Goal: Find specific page/section: Find specific page/section

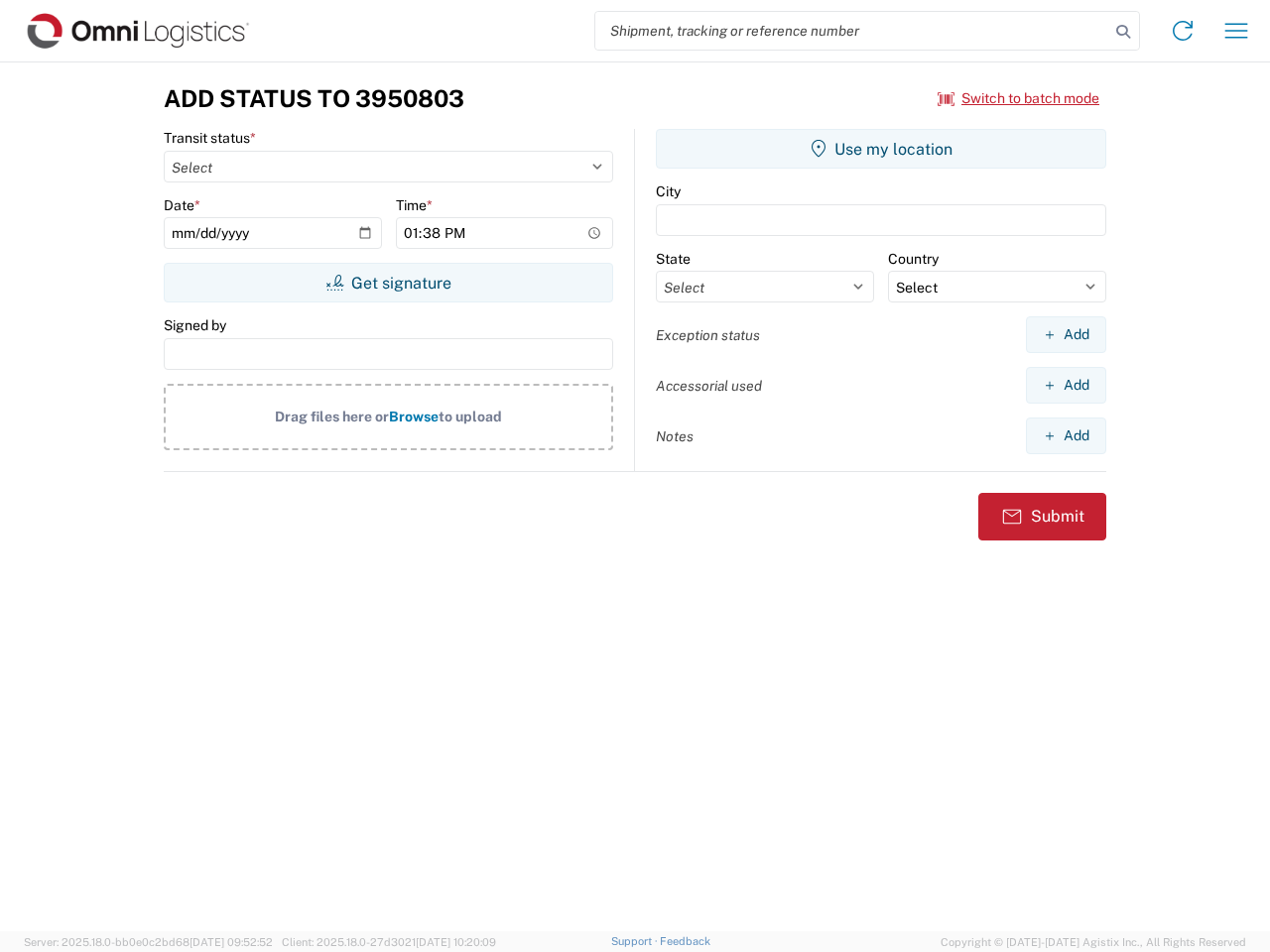
click at [852, 31] on input "search" at bounding box center [851, 31] width 513 height 38
click at [1122, 32] on icon at bounding box center [1122, 32] width 28 height 28
click at [1182, 31] on icon at bounding box center [1182, 31] width 32 height 32
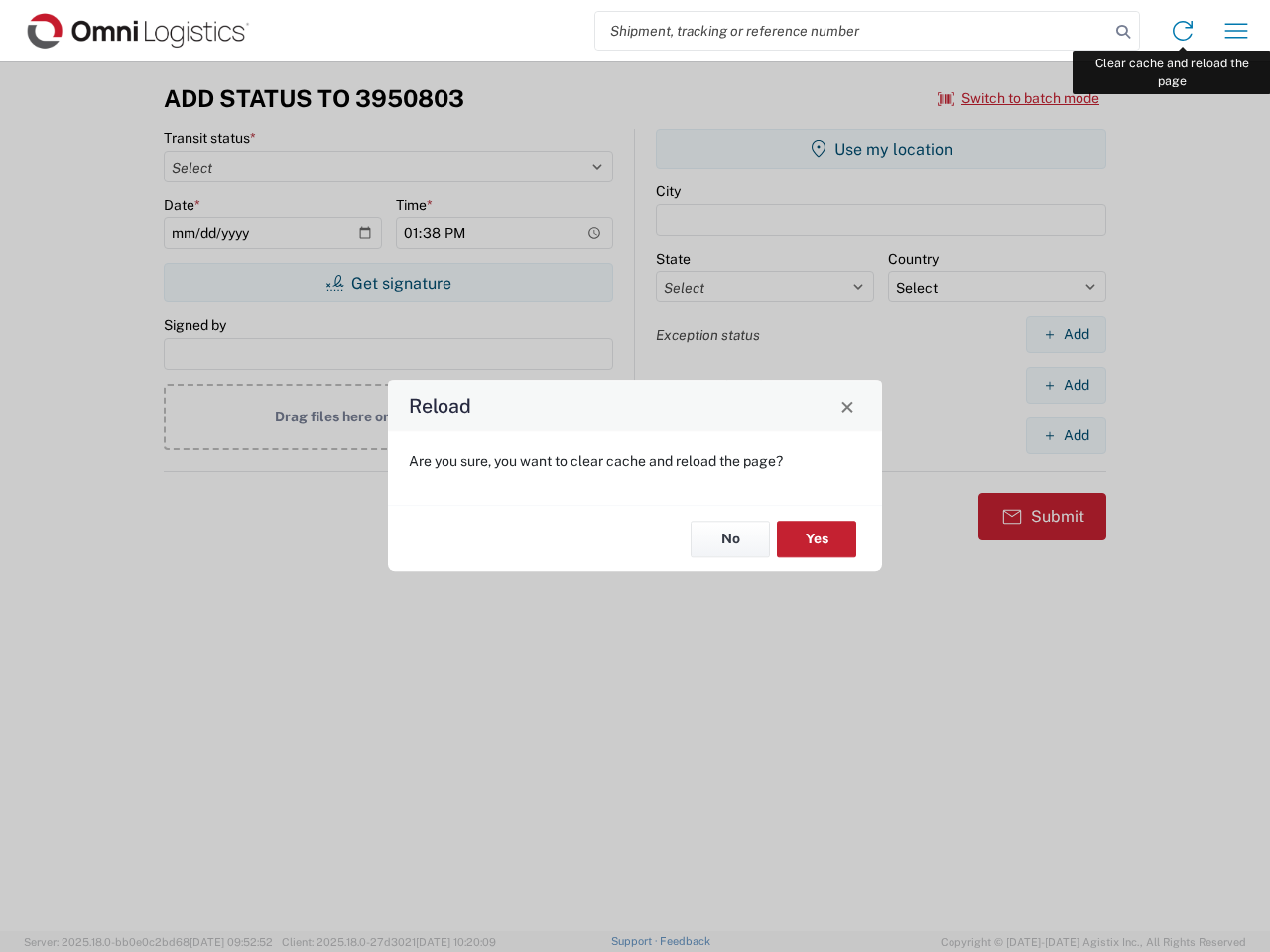
click at [1236, 31] on div "Reload Are you sure, you want to clear cache and reload the page? No Yes" at bounding box center [635, 476] width 1270 height 952
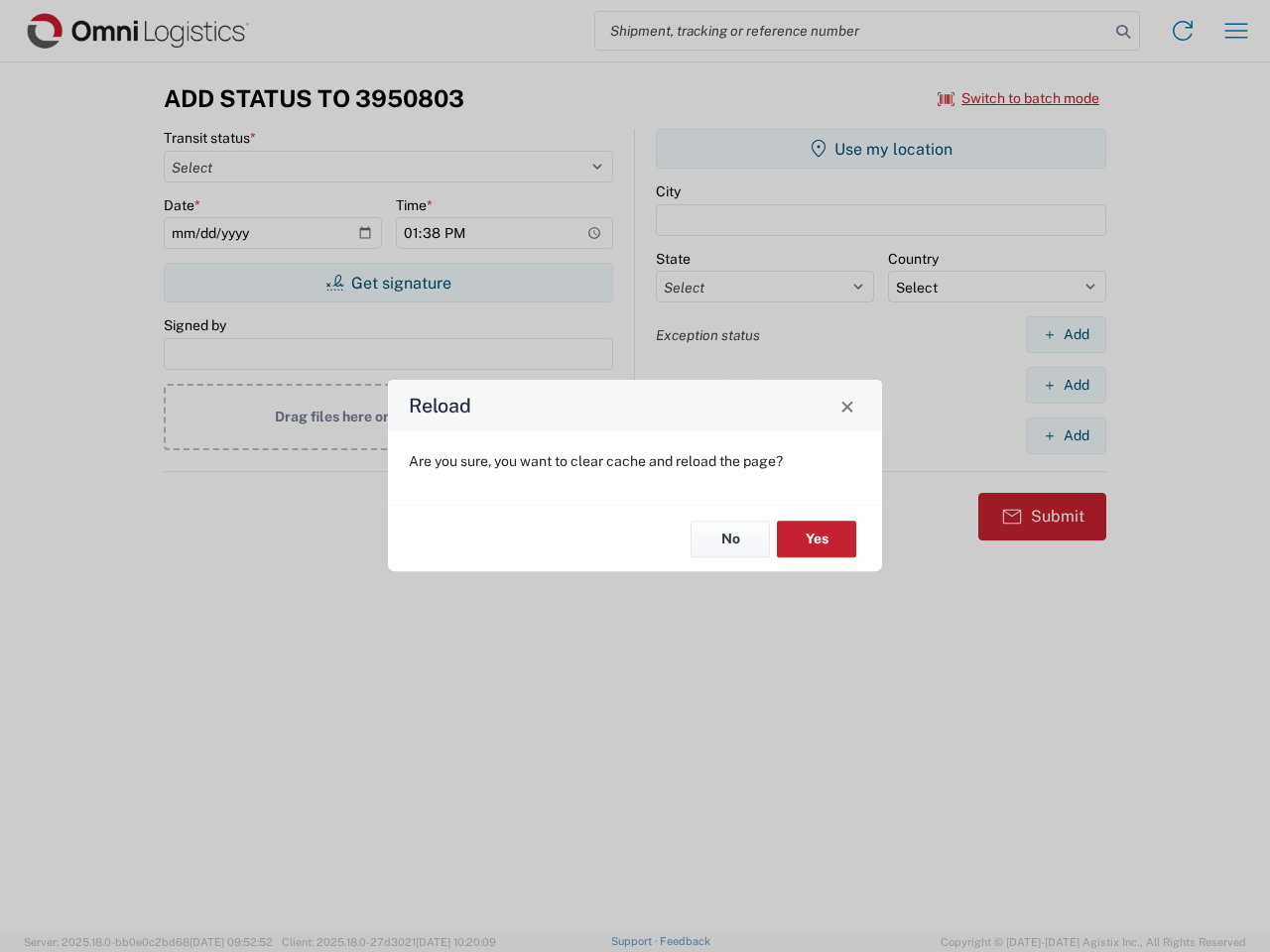
click at [1019, 99] on div "Reload Are you sure, you want to clear cache and reload the page? No Yes" at bounding box center [635, 476] width 1270 height 952
click at [388, 283] on div "Reload Are you sure, you want to clear cache and reload the page? No Yes" at bounding box center [635, 476] width 1270 height 952
click at [881, 149] on div "Reload Are you sure, you want to clear cache and reload the page? No Yes" at bounding box center [635, 476] width 1270 height 952
click at [1066, 334] on div "Reload Are you sure, you want to clear cache and reload the page? No Yes" at bounding box center [635, 476] width 1270 height 952
click at [1066, 385] on div "Reload Are you sure, you want to clear cache and reload the page? No Yes" at bounding box center [635, 476] width 1270 height 952
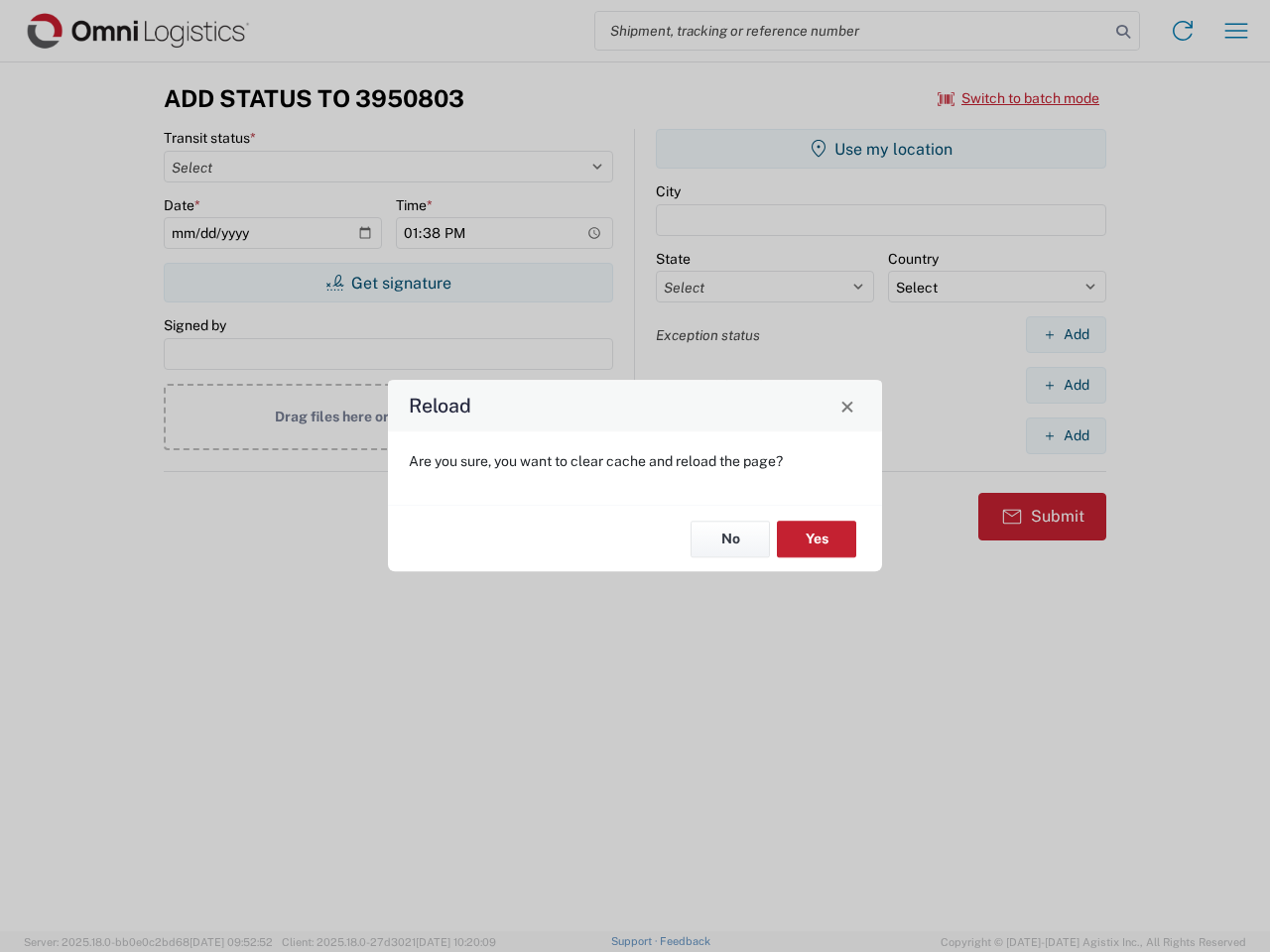
click at [1066, 436] on div "Reload Are you sure, you want to clear cache and reload the page? No Yes" at bounding box center [635, 476] width 1270 height 952
